Goal: Information Seeking & Learning: Learn about a topic

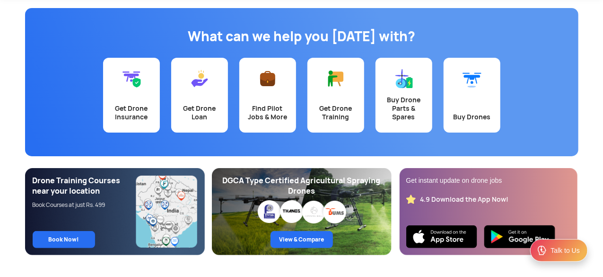
scroll to position [95, 0]
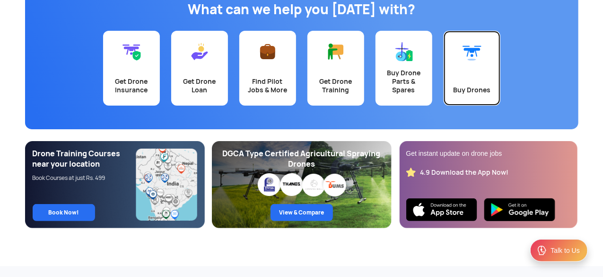
click at [487, 87] on div "Buy Drones" at bounding box center [471, 90] width 45 height 9
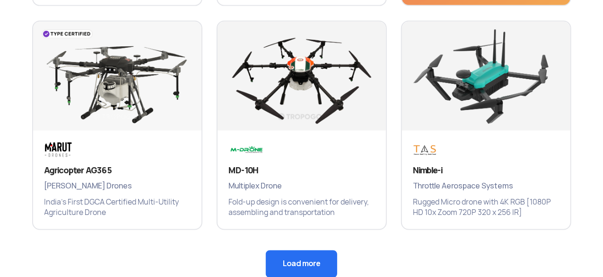
scroll to position [756, 0]
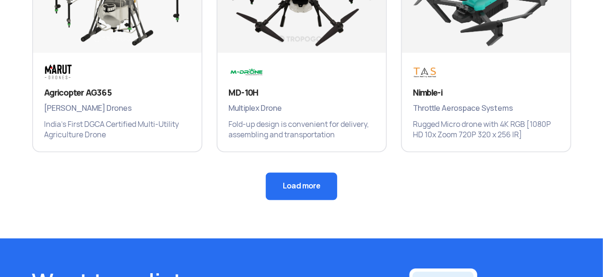
click at [283, 183] on button "Load more" at bounding box center [301, 186] width 71 height 27
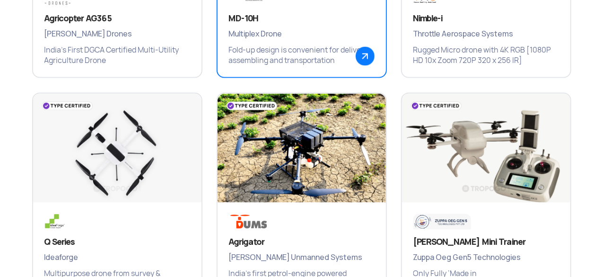
scroll to position [851, 0]
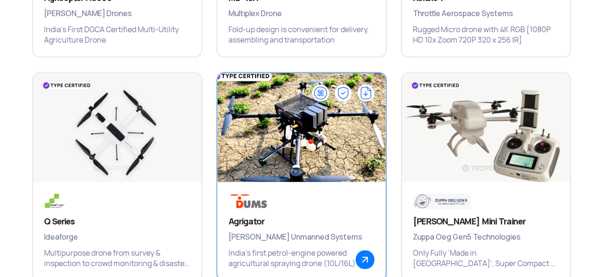
click at [263, 215] on div "Agrigator Dhaksha Unmanned Systems India’s first petrol-engine powered agricult…" at bounding box center [301, 231] width 168 height 98
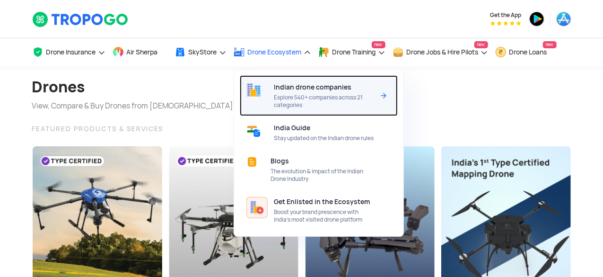
click at [283, 112] on div "Indian drone companies Explore 540+ companies across 21 categories" at bounding box center [326, 95] width 104 height 41
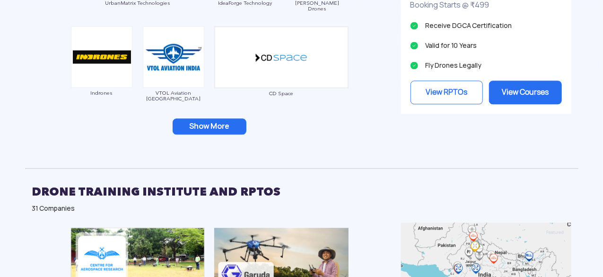
scroll to position [1040, 0]
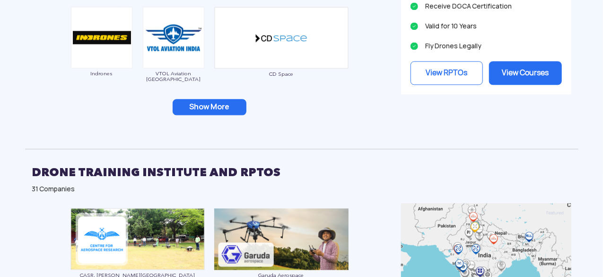
click at [224, 104] on button "Show More" at bounding box center [210, 107] width 74 height 16
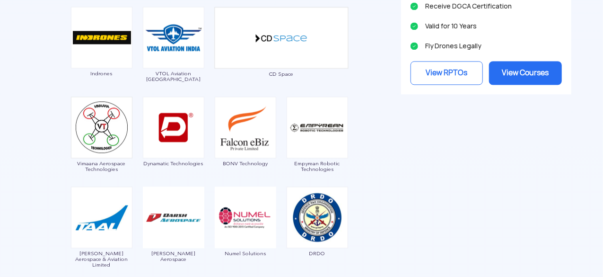
scroll to position [1229, 0]
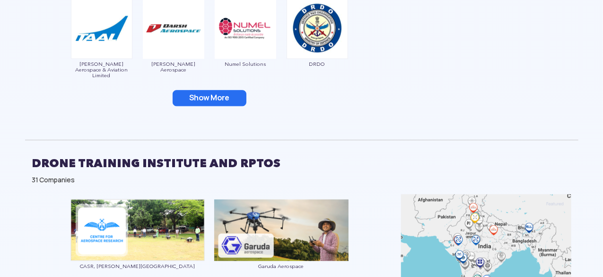
click at [228, 99] on button "Show More" at bounding box center [210, 98] width 74 height 16
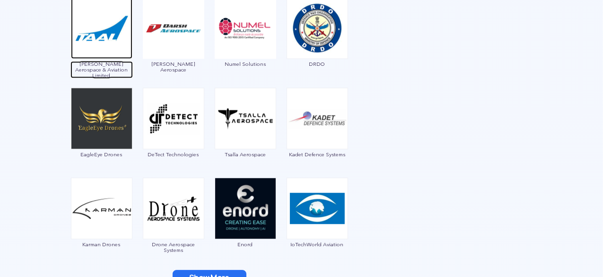
click at [104, 54] on img at bounding box center [101, 27] width 61 height 61
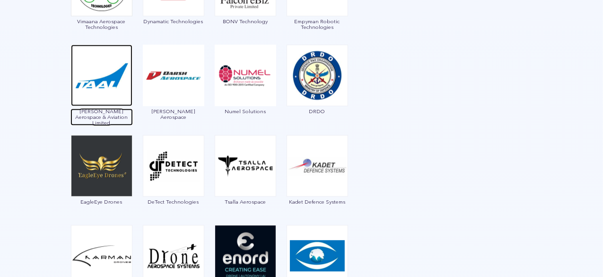
scroll to position [1324, 0]
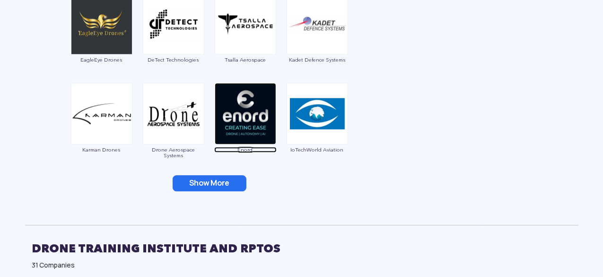
click at [248, 134] on img at bounding box center [245, 113] width 61 height 61
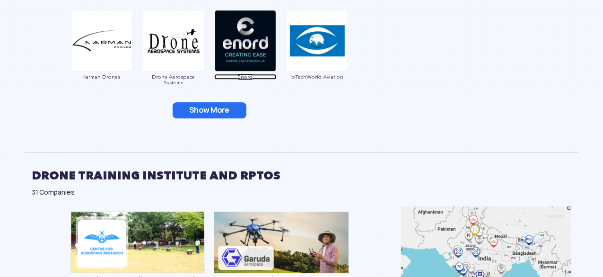
scroll to position [1371, 0]
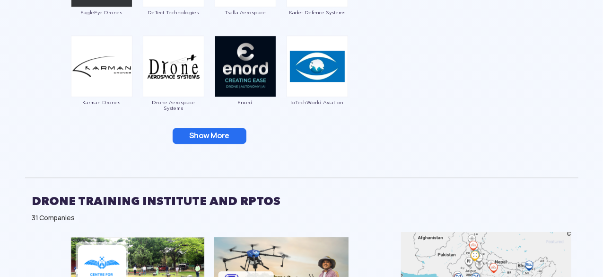
click at [228, 132] on button "Show More" at bounding box center [210, 136] width 74 height 16
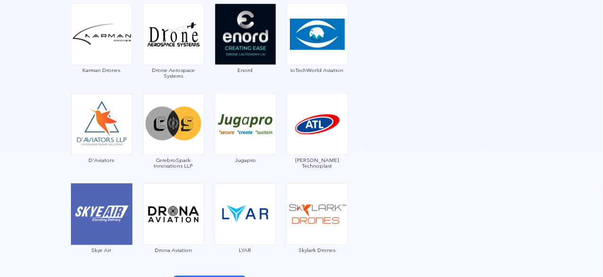
scroll to position [1418, 0]
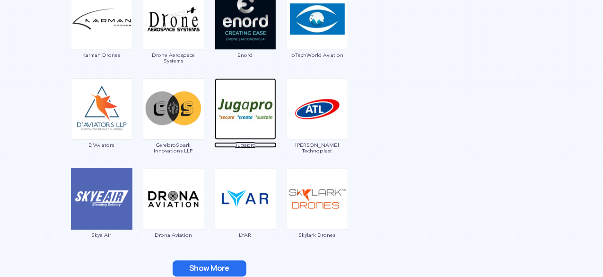
click at [236, 130] on img at bounding box center [245, 108] width 61 height 61
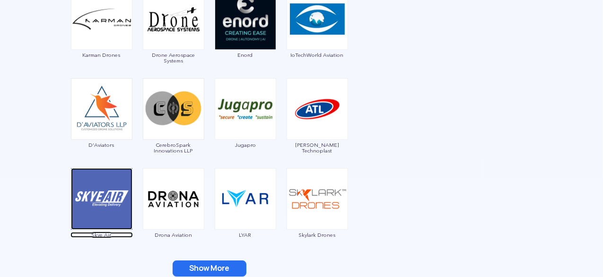
click at [123, 223] on img at bounding box center [101, 198] width 61 height 61
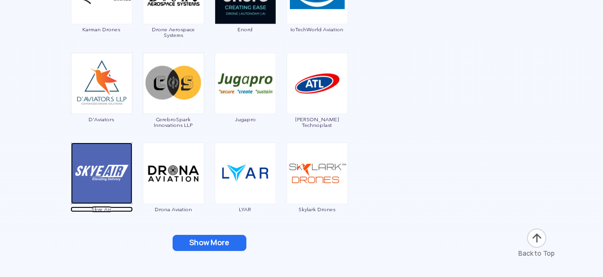
scroll to position [1465, 0]
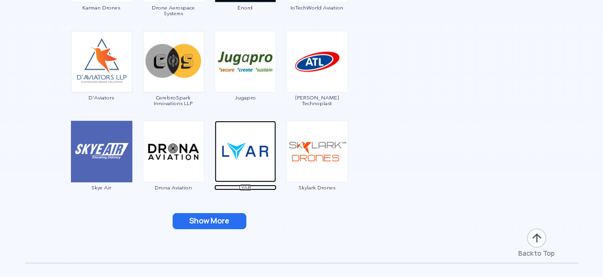
click at [251, 171] on img at bounding box center [245, 151] width 61 height 61
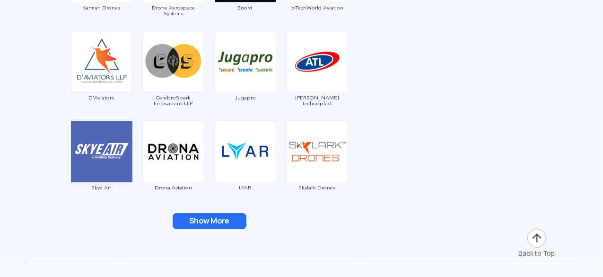
click at [234, 218] on button "Show More" at bounding box center [210, 221] width 74 height 16
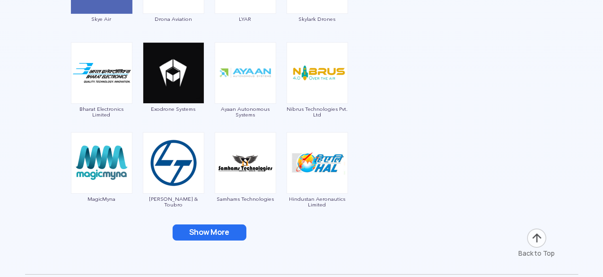
scroll to position [1655, 0]
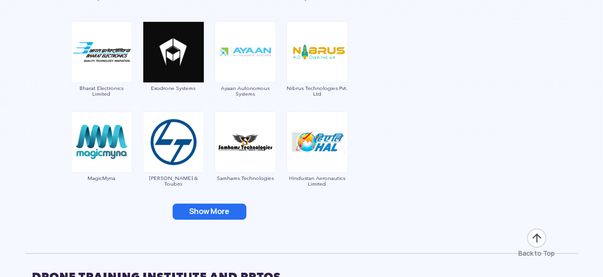
click at [234, 206] on button "Show More" at bounding box center [210, 211] width 74 height 16
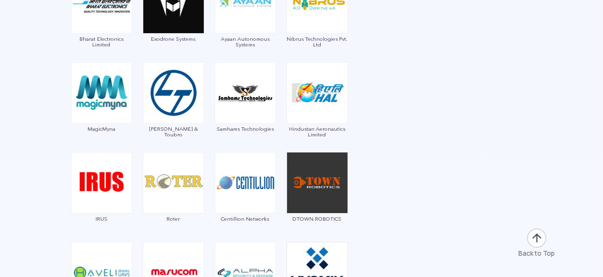
scroll to position [1749, 0]
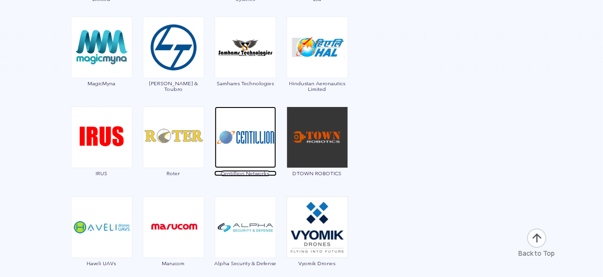
click at [221, 160] on img at bounding box center [245, 136] width 61 height 61
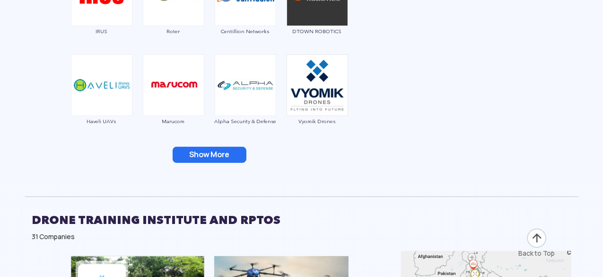
click at [207, 152] on button "Show More" at bounding box center [210, 155] width 74 height 16
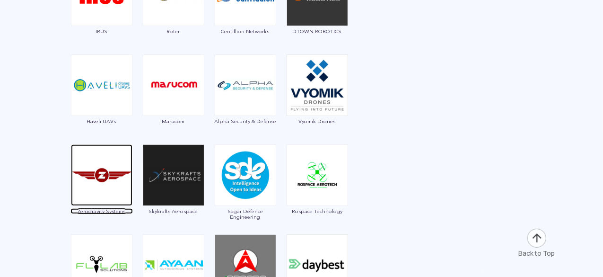
click at [93, 200] on img at bounding box center [101, 174] width 61 height 61
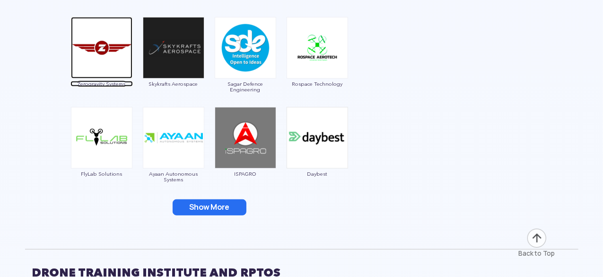
scroll to position [2033, 0]
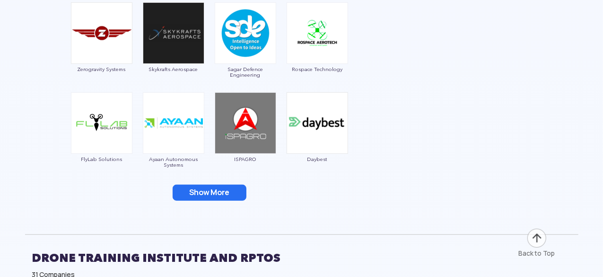
click at [217, 191] on button "Show More" at bounding box center [210, 192] width 74 height 16
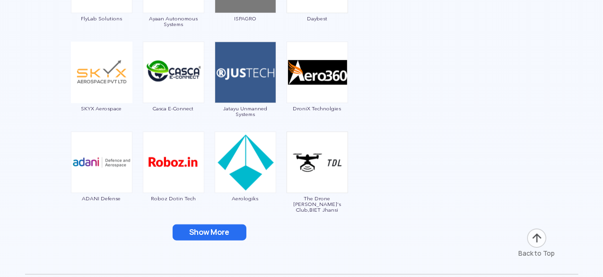
scroll to position [2175, 0]
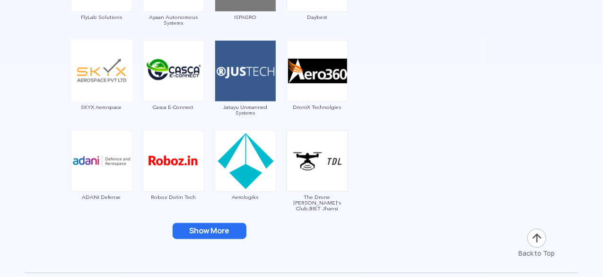
click at [228, 236] on button "Show More" at bounding box center [210, 231] width 74 height 16
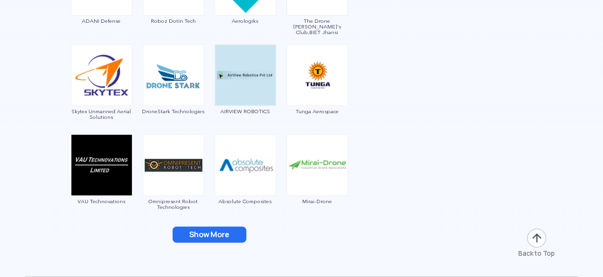
scroll to position [2364, 0]
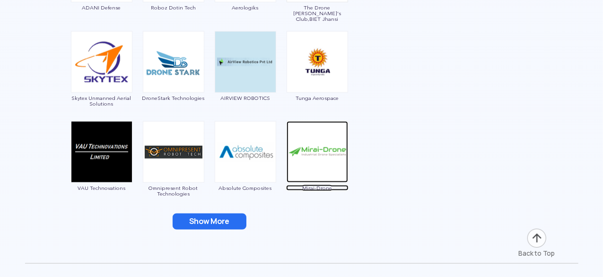
click at [301, 161] on img at bounding box center [316, 151] width 61 height 61
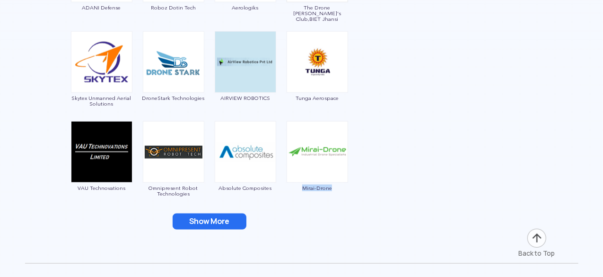
drag, startPoint x: 336, startPoint y: 195, endPoint x: 303, endPoint y: 187, distance: 33.1
click at [303, 187] on div "Mirai-Drone" at bounding box center [317, 161] width 62 height 80
copy span "Mirai-Drone"
